Goal: Task Accomplishment & Management: Use online tool/utility

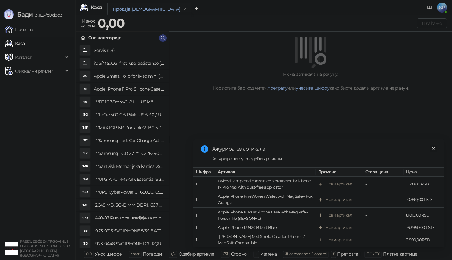
click at [434, 148] on icon "close" at bounding box center [434, 148] width 4 height 4
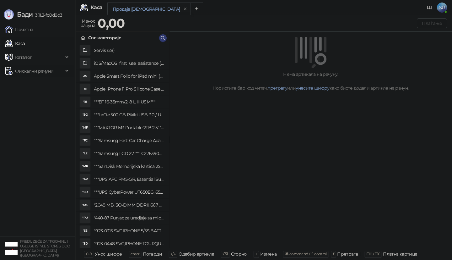
click at [61, 69] on span "Фискални рачуни" at bounding box center [34, 71] width 58 height 13
click at [50, 85] on link "Издати рачуни" at bounding box center [29, 85] width 42 height 13
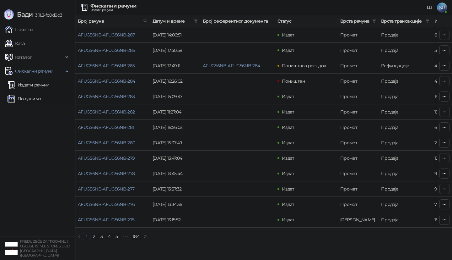
click at [30, 104] on link "По данима" at bounding box center [24, 98] width 33 height 13
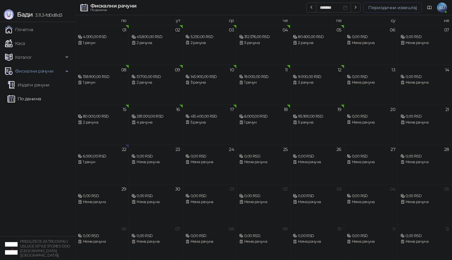
click at [390, 6] on button "Периодични извештај" at bounding box center [392, 8] width 59 height 10
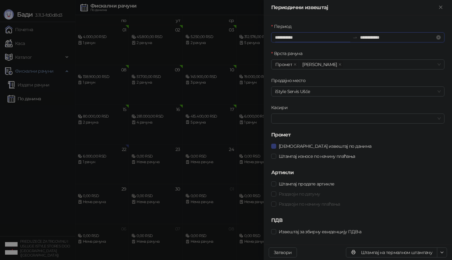
click at [298, 39] on input "**********" at bounding box center [312, 37] width 75 height 7
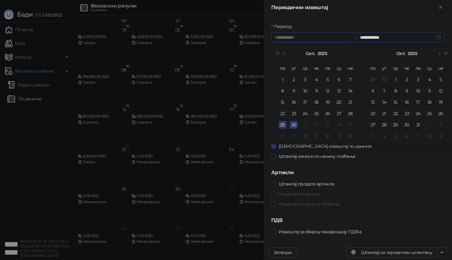
type input "**********"
click at [282, 114] on div "22" at bounding box center [283, 114] width 8 height 8
click at [283, 114] on div "22" at bounding box center [283, 114] width 8 height 8
type input "**********"
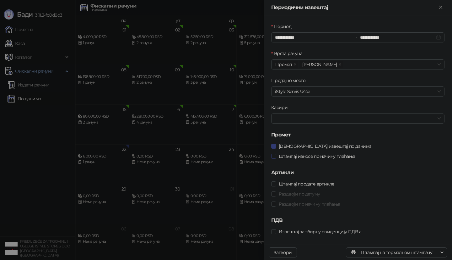
click at [313, 157] on span "Штампај износе по начину плаћања" at bounding box center [317, 156] width 82 height 7
click at [444, 254] on icon "button" at bounding box center [442, 252] width 5 height 5
click at [440, 253] on icon "button" at bounding box center [442, 252] width 5 height 5
click at [432, 230] on span "Штампај на А4 штампачу" at bounding box center [415, 229] width 54 height 7
click at [51, 121] on div at bounding box center [226, 130] width 452 height 260
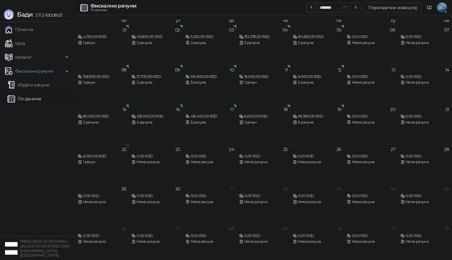
click at [51, 121] on ul "Почетна [PERSON_NAME] Фискални рачуни Издати рачуни По данима" at bounding box center [37, 129] width 75 height 214
